Goal: Task Accomplishment & Management: Complete application form

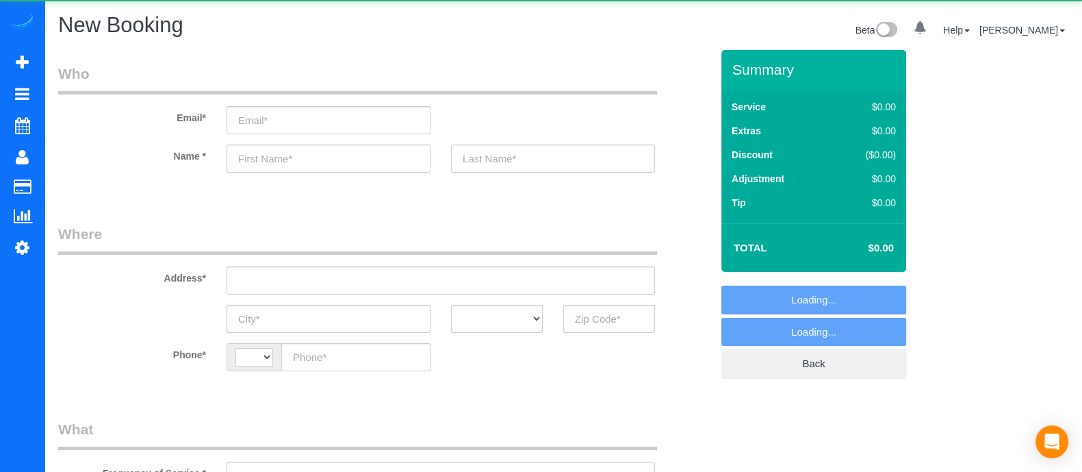
select select "object:1515"
select select "string:[GEOGRAPHIC_DATA]"
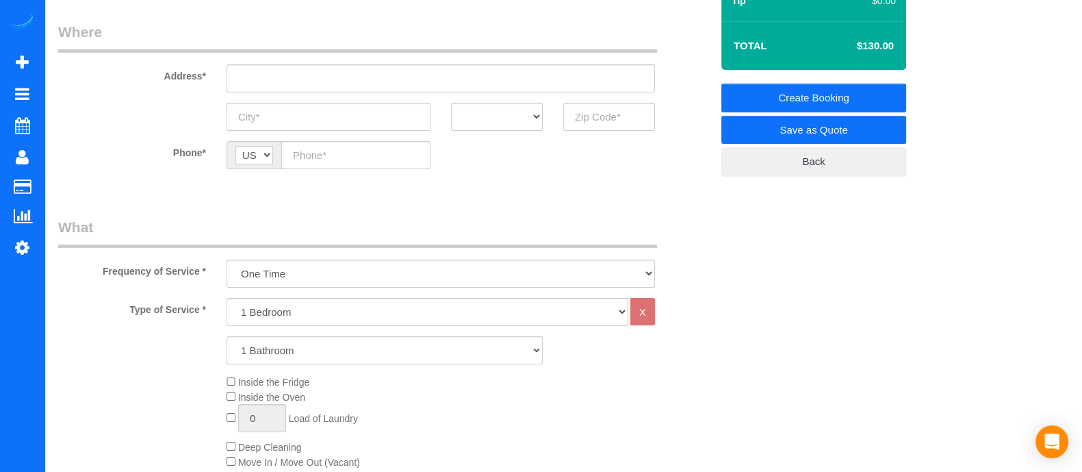
scroll to position [198, 0]
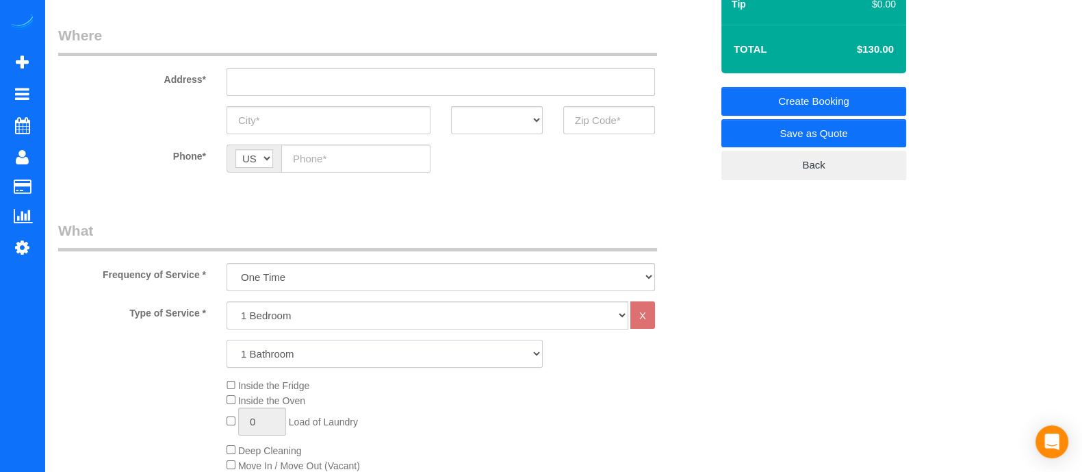
click at [355, 361] on select "1 Bathroom 2 Bathrooms 3 Bathrooms 4 Bathrooms 5 Bathrooms 6 Bathrooms" at bounding box center [385, 353] width 316 height 28
select select "3"
click at [227, 339] on select "1 Bathroom 2 Bathrooms 3 Bathrooms 4 Bathrooms 5 Bathrooms 6 Bathrooms" at bounding box center [385, 353] width 316 height 28
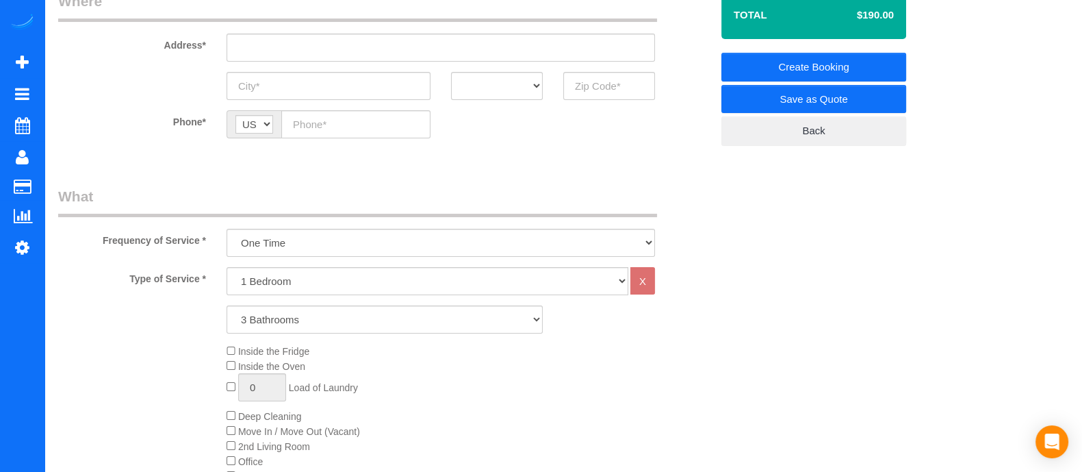
click at [314, 281] on select "1 Bedroom 2 Bedrooms 3 Bedrooms 4 Bedrooms 5 Bedrooms 6 Bedrooms" at bounding box center [428, 281] width 402 height 28
select select "3"
click at [227, 267] on select "1 Bedroom 2 Bedrooms 3 Bedrooms 4 Bedrooms 5 Bedrooms 6 Bedrooms" at bounding box center [428, 281] width 402 height 28
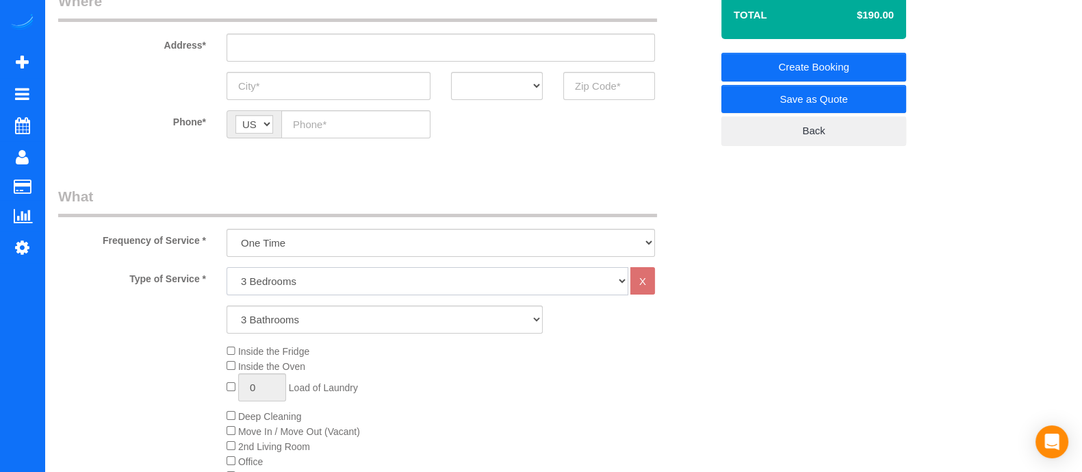
select select "3"
click at [452, 272] on select "1 Bedroom 2 Bedrooms 3 Bedrooms 4 Bedrooms 5 Bedrooms 6 Bedrooms" at bounding box center [428, 281] width 402 height 28
select select "1"
click at [227, 267] on select "1 Bedroom 2 Bedrooms 3 Bedrooms 4 Bedrooms 5 Bedrooms 6 Bedrooms" at bounding box center [428, 281] width 402 height 28
select select "3"
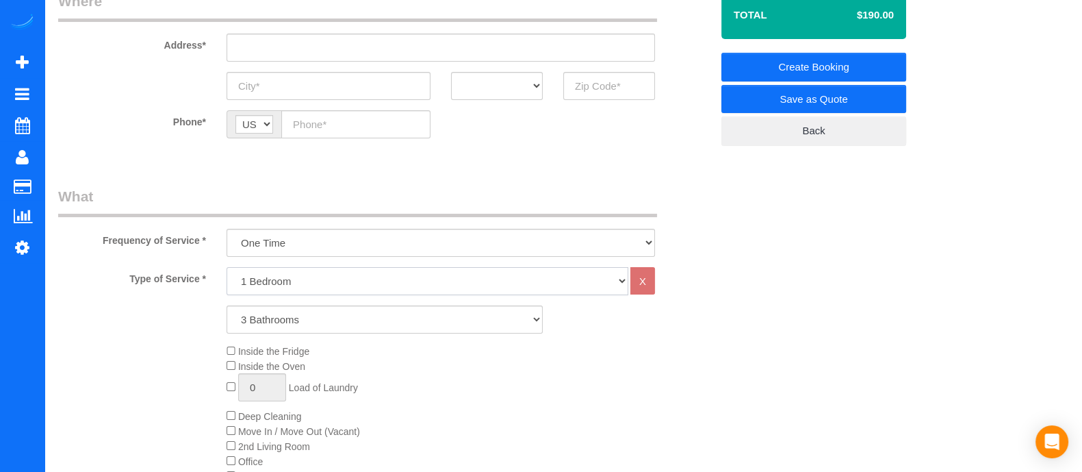
click at [405, 291] on select "1 Bedroom 2 Bedrooms 3 Bedrooms 4 Bedrooms 5 Bedrooms 6 Bedrooms" at bounding box center [428, 281] width 402 height 28
click at [106, 348] on div "Inside the Fridge Inside the Oven 0 Load of Laundry Deep Cleaning Move In / Mov…" at bounding box center [384, 446] width 673 height 205
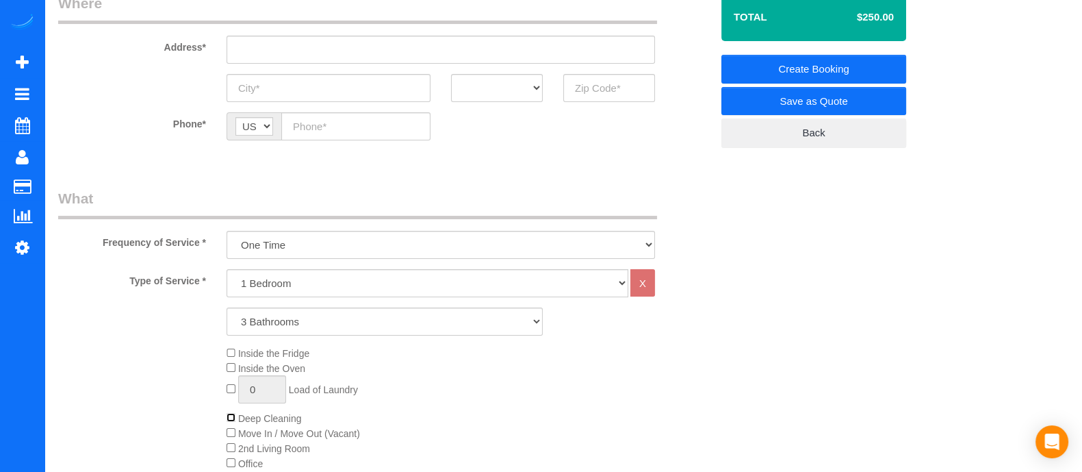
scroll to position [226, 0]
